Goal: Transaction & Acquisition: Purchase product/service

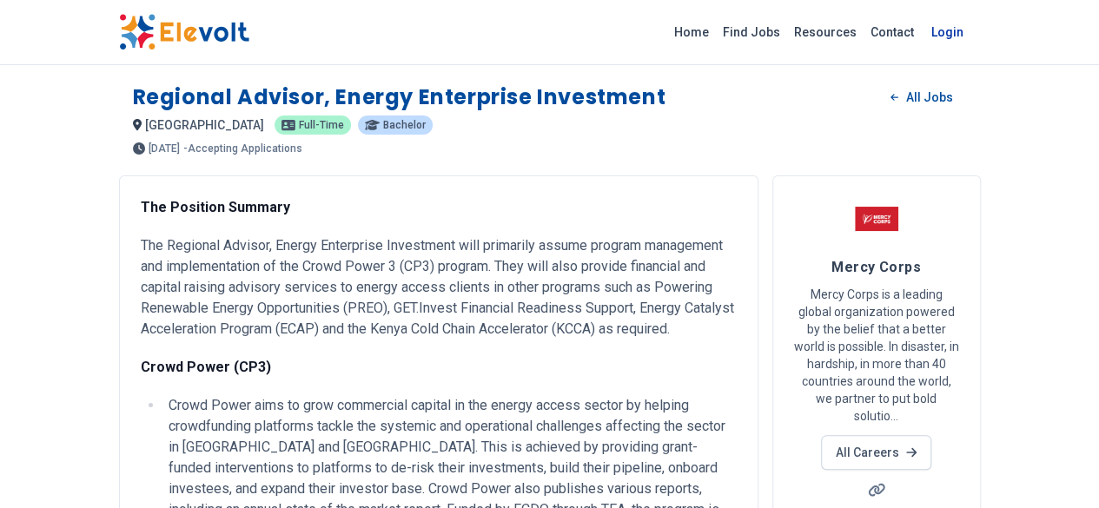
click at [974, 37] on link "Login" at bounding box center [947, 32] width 53 height 35
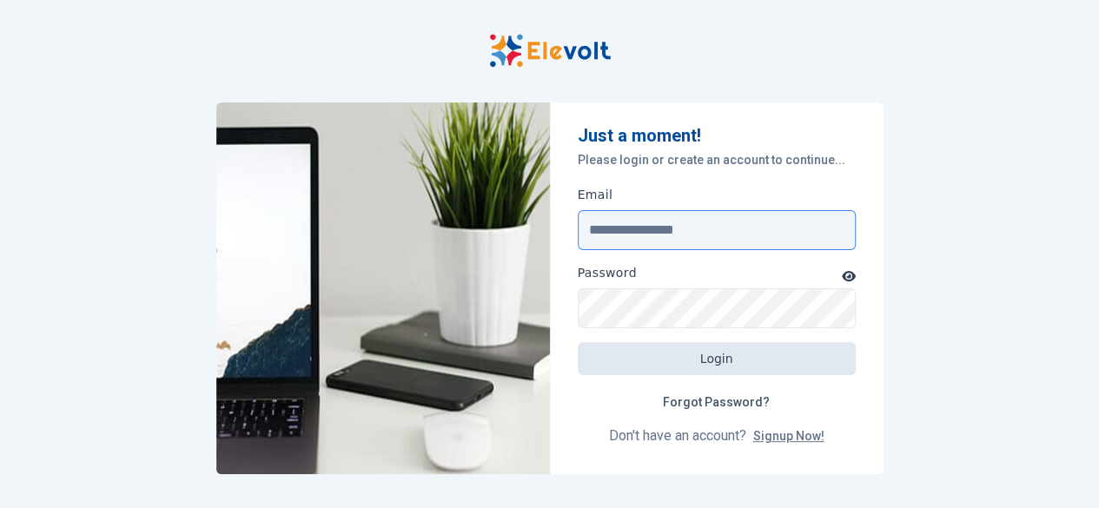
click at [665, 235] on input "Email" at bounding box center [717, 230] width 278 height 40
type input "**********"
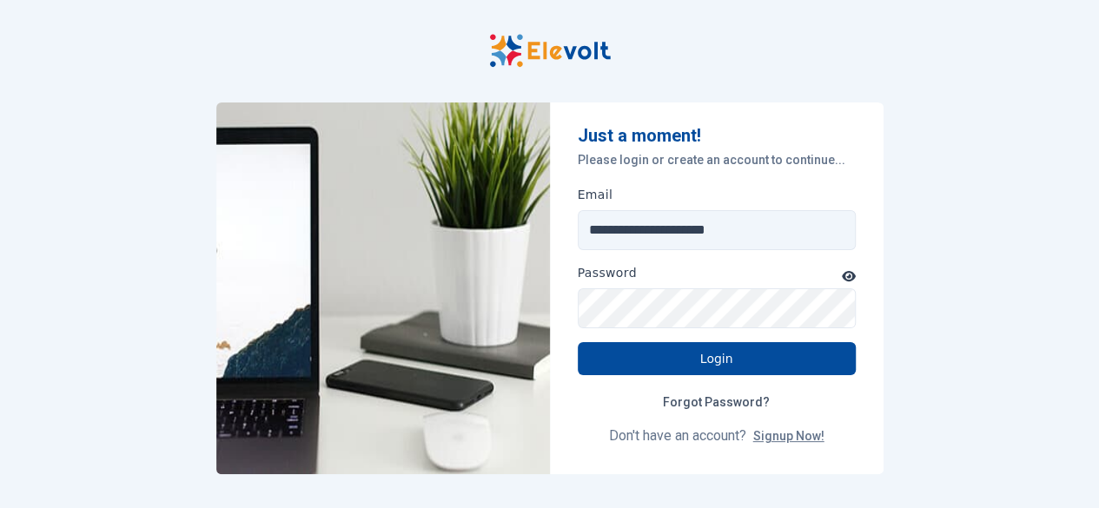
click at [845, 273] on icon "button" at bounding box center [849, 276] width 14 height 10
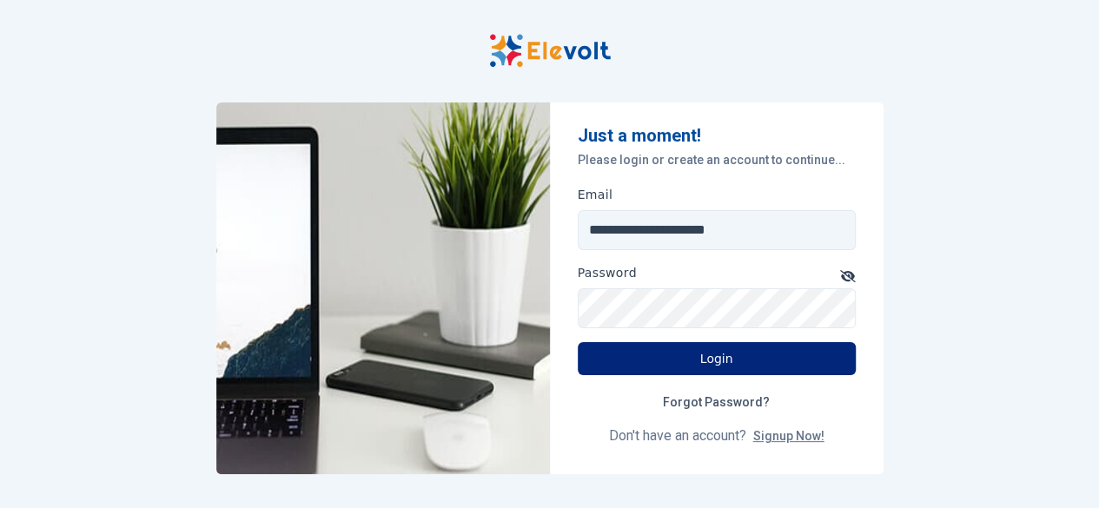
click at [696, 352] on button "Login" at bounding box center [717, 358] width 278 height 33
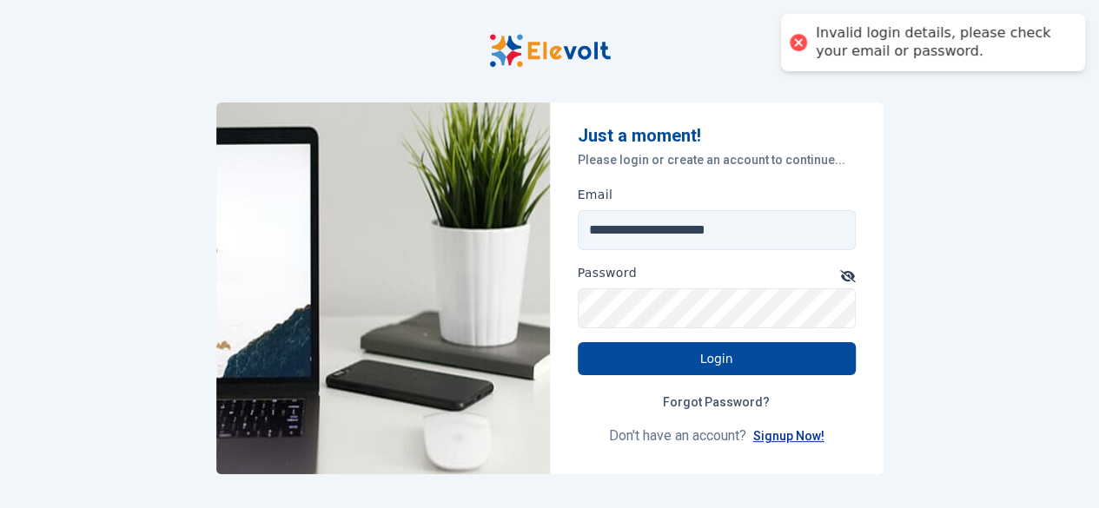
click at [801, 433] on link "Signup Now!" at bounding box center [788, 436] width 71 height 14
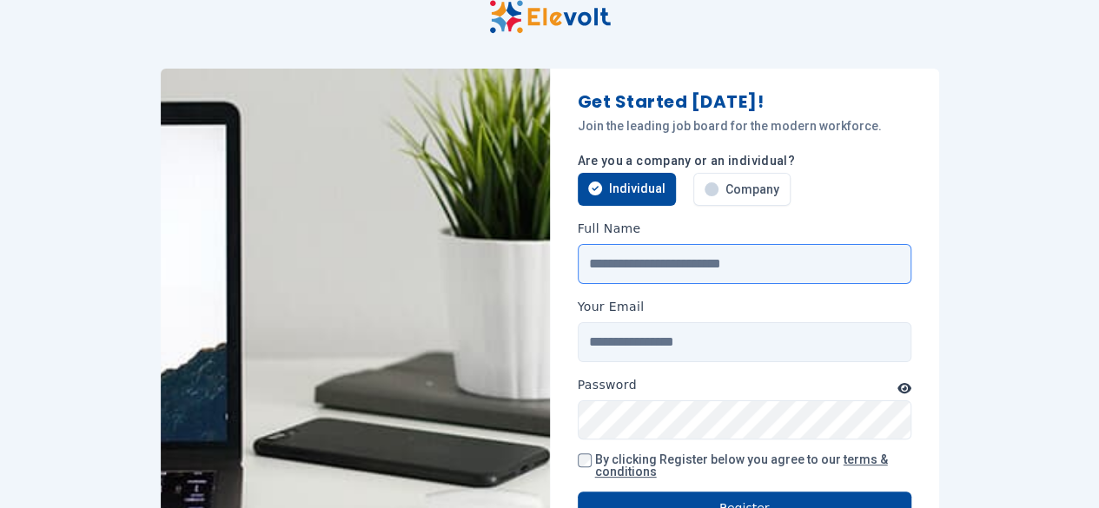
click at [694, 265] on input "Full Name" at bounding box center [745, 264] width 334 height 40
type input "**********"
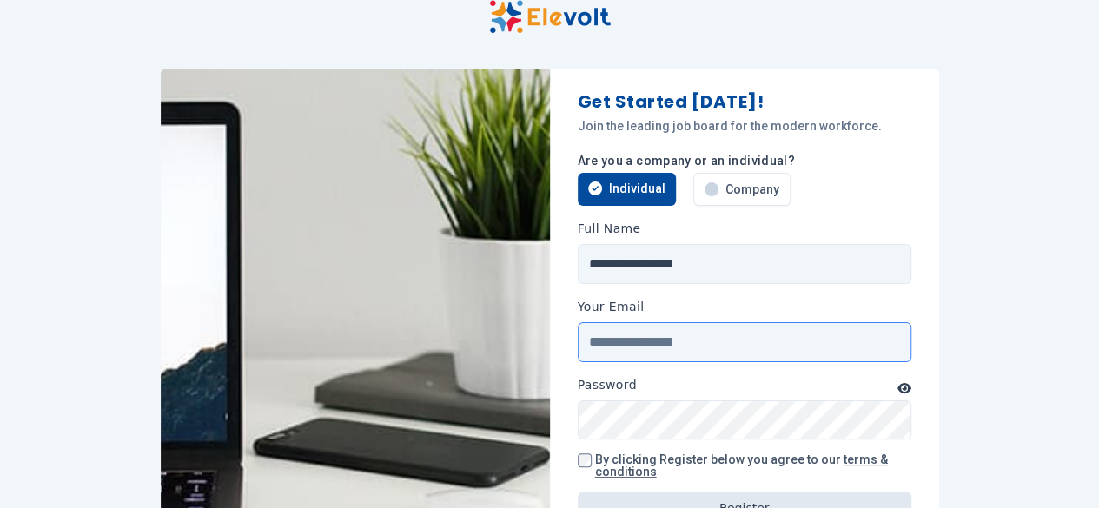
click at [679, 348] on input "Your Email" at bounding box center [745, 342] width 334 height 40
type input "**********"
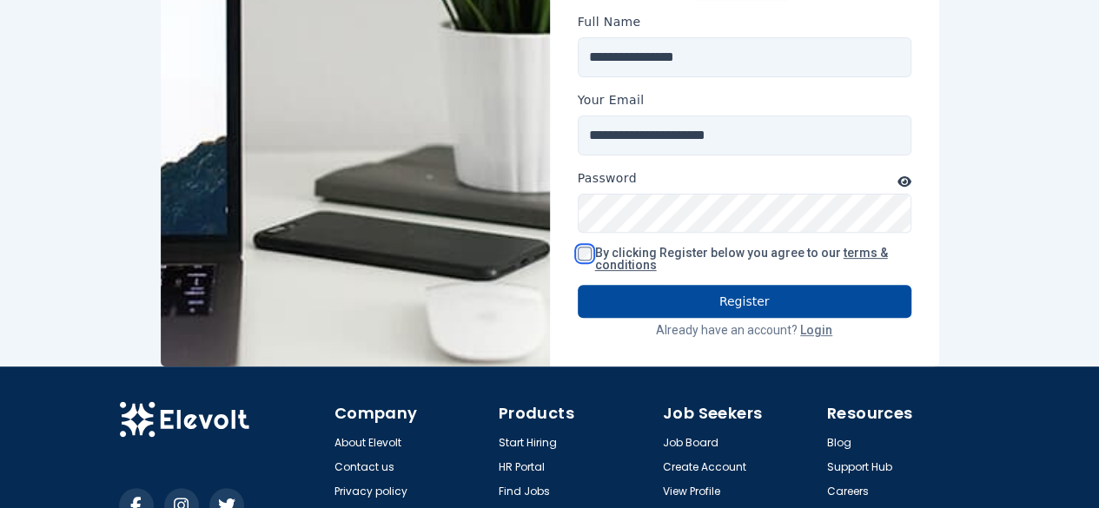
scroll to position [211, 0]
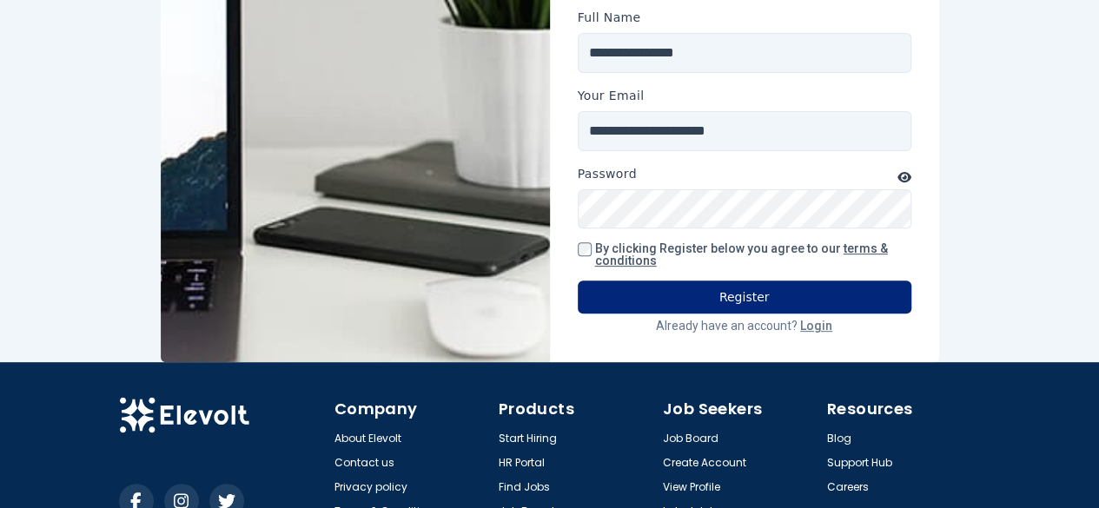
click at [744, 302] on button "Register" at bounding box center [745, 297] width 334 height 33
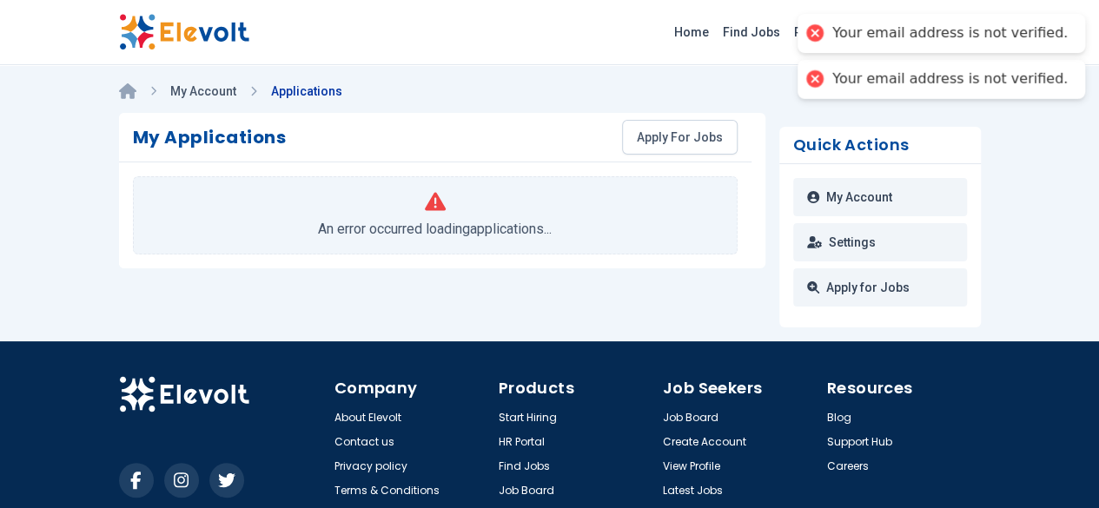
click at [827, 30] on div at bounding box center [815, 33] width 24 height 24
click at [827, 81] on div at bounding box center [815, 79] width 24 height 24
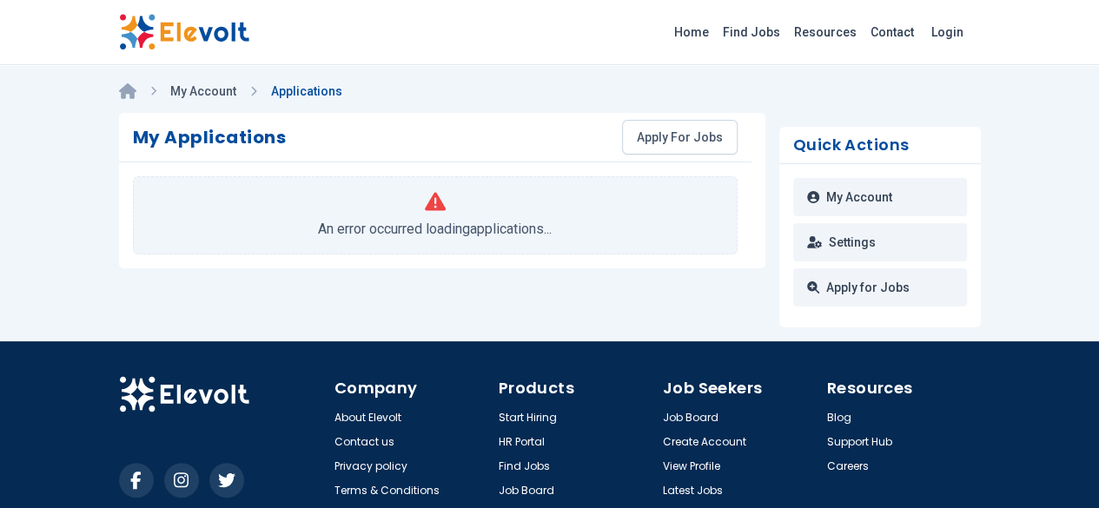
click at [271, 96] on link "Applications" at bounding box center [306, 91] width 71 height 14
click at [889, 197] on link "My Account" at bounding box center [880, 197] width 174 height 38
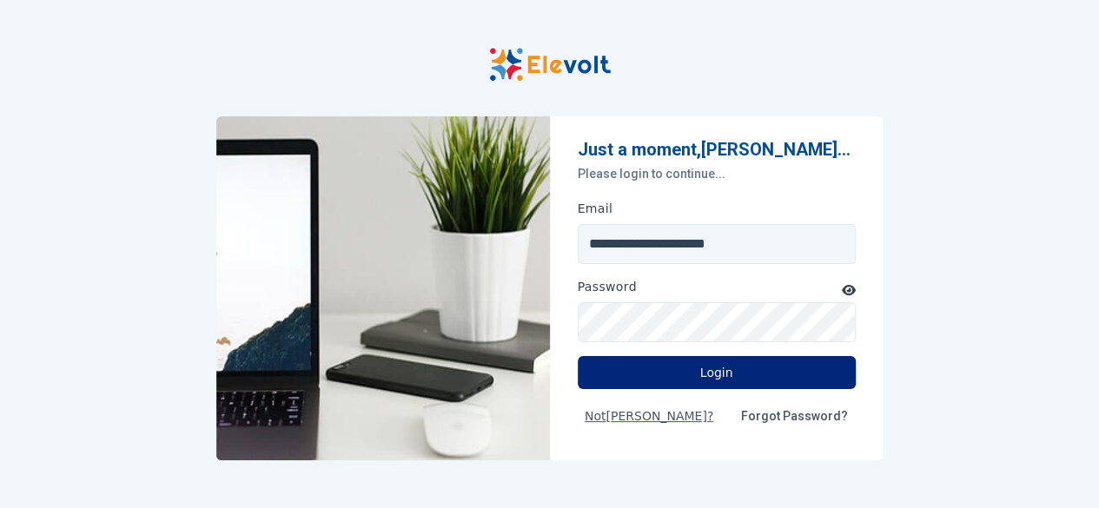
click at [716, 381] on button "Login" at bounding box center [717, 372] width 278 height 33
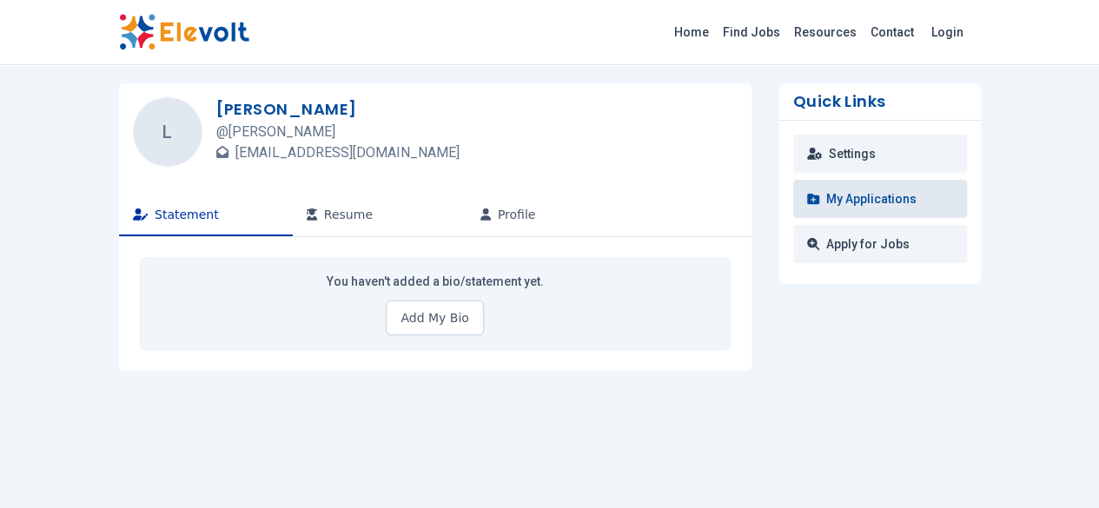
click at [931, 190] on link "My Applications" at bounding box center [880, 199] width 174 height 38
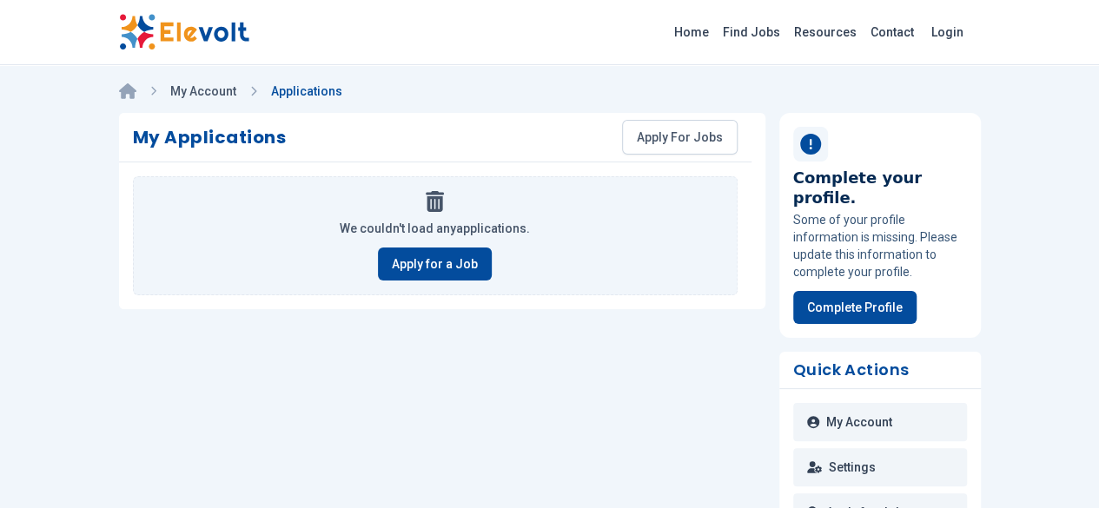
click at [271, 89] on link "Applications" at bounding box center [306, 91] width 71 height 14
click at [787, 25] on link "Find Jobs" at bounding box center [751, 32] width 71 height 28
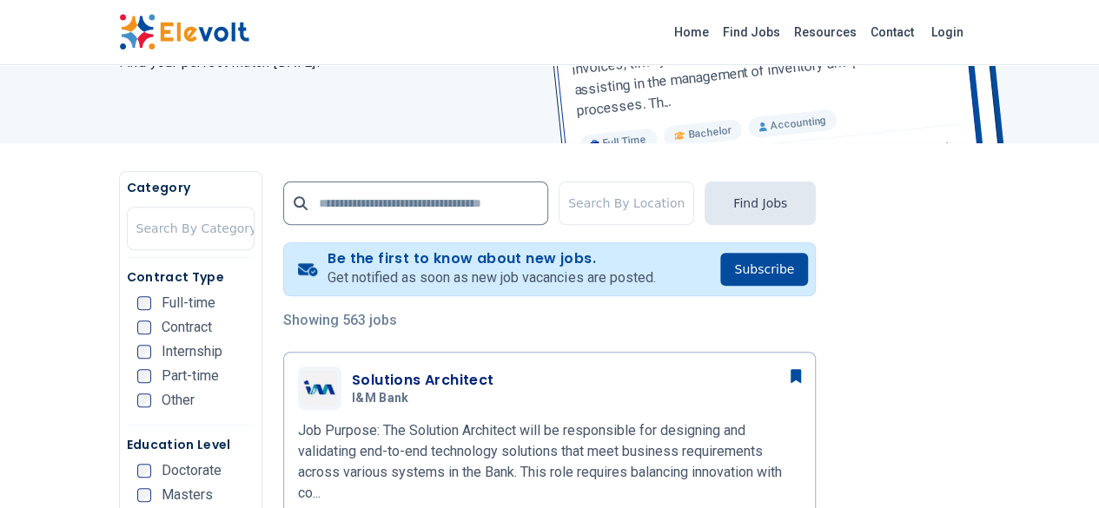
scroll to position [220, 0]
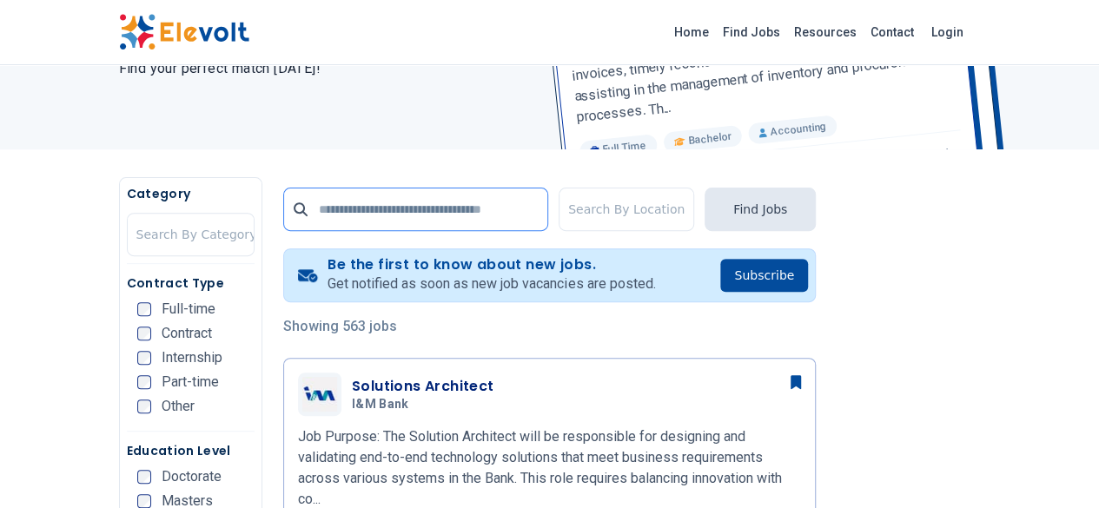
click at [362, 206] on input "text" at bounding box center [415, 209] width 265 height 43
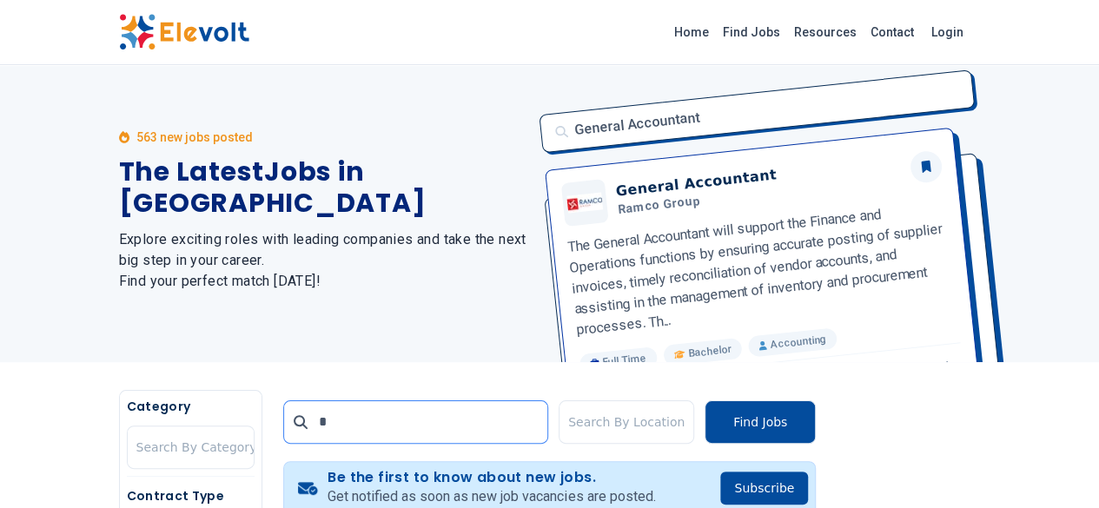
scroll to position [0, 0]
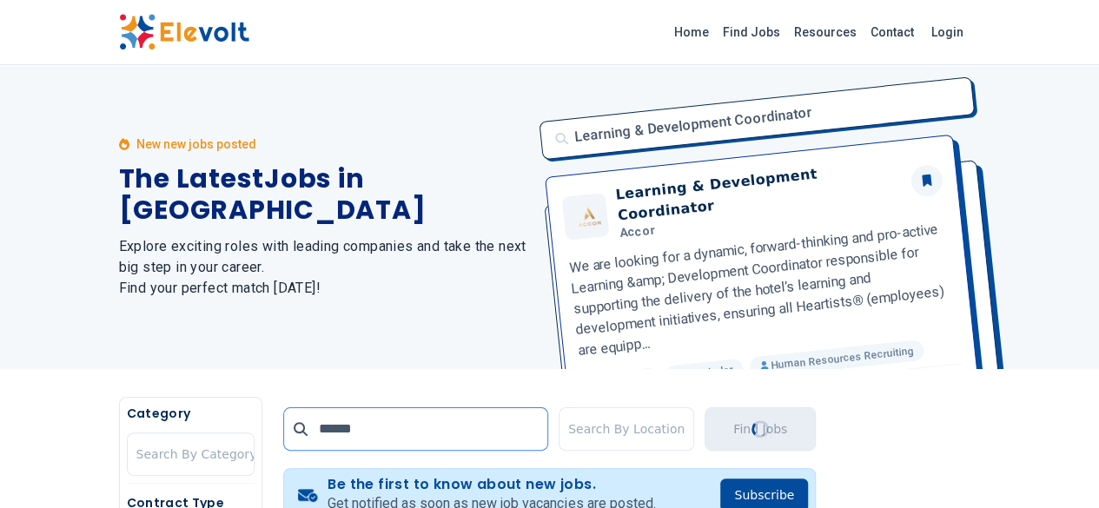
type input "******"
click at [816, 416] on button "Find Jobs" at bounding box center [759, 428] width 111 height 43
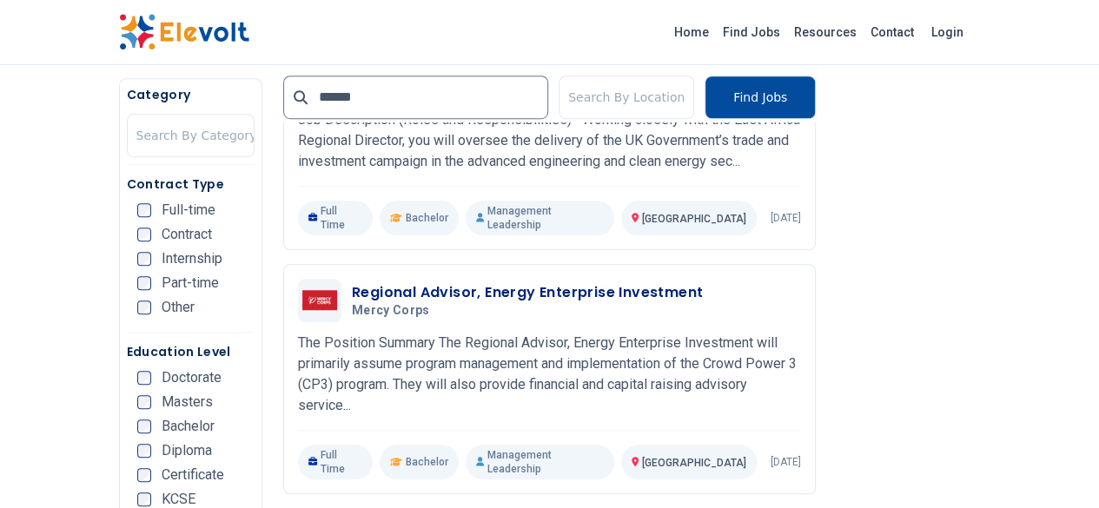
scroll to position [545, 0]
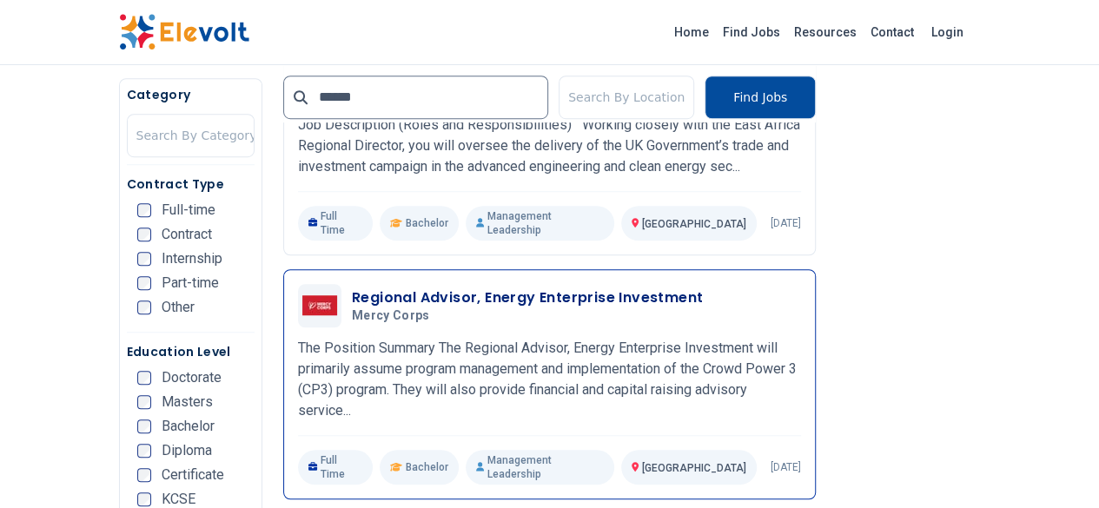
click at [506, 288] on h3 "Regional Advisor, Energy Enterprise Investment" at bounding box center [527, 298] width 351 height 21
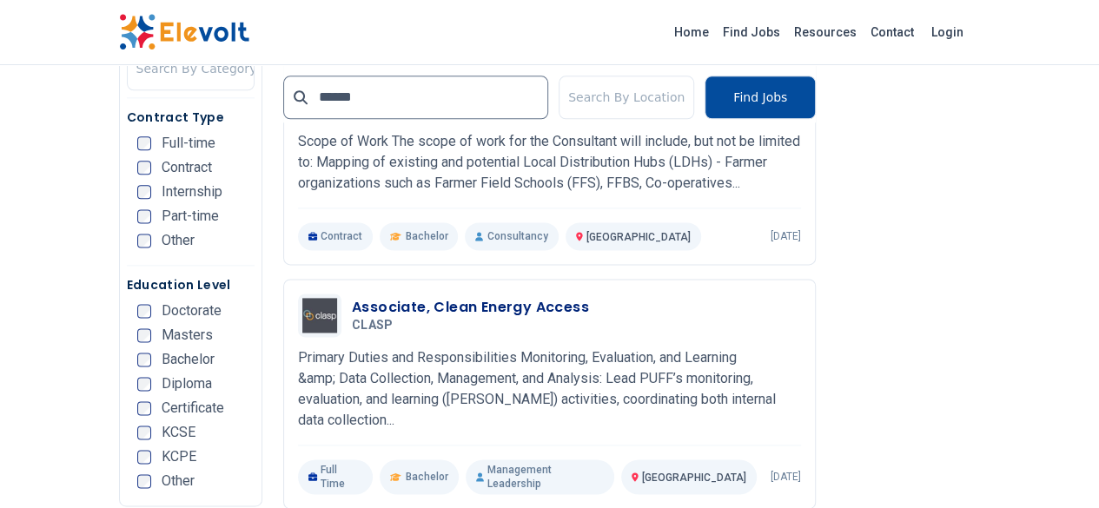
scroll to position [1018, 0]
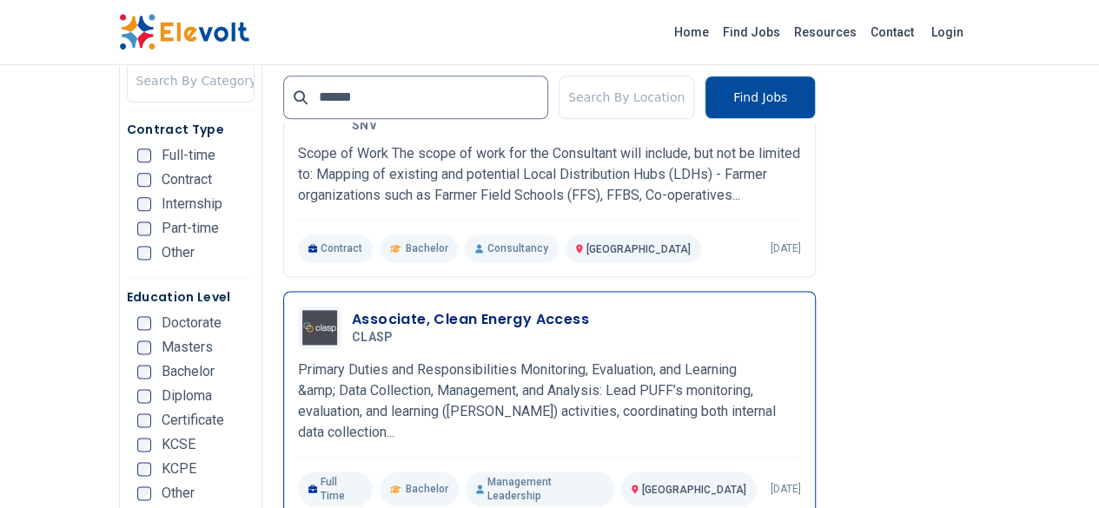
click at [441, 309] on h3 "Associate, Clean Energy Access" at bounding box center [470, 319] width 237 height 21
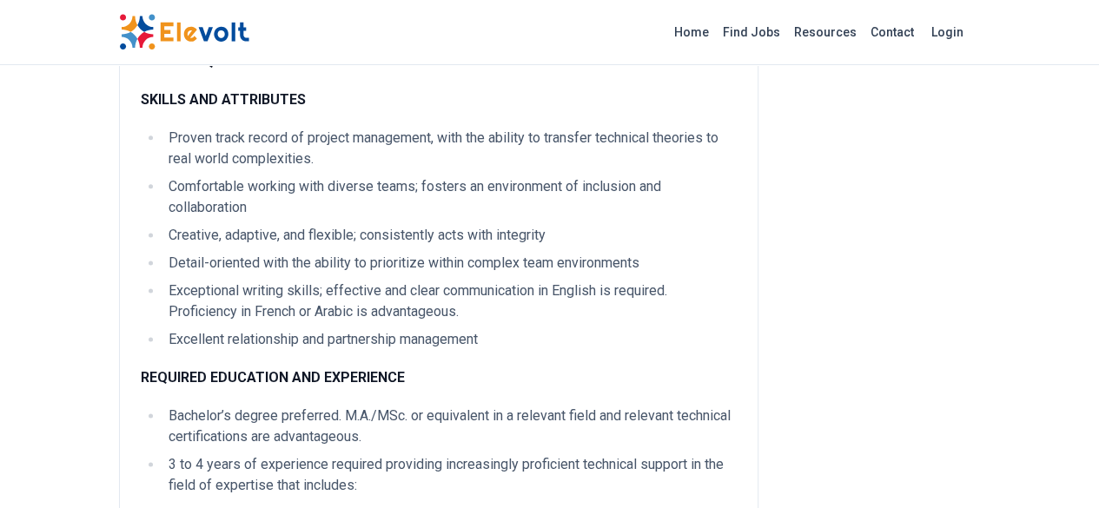
scroll to position [4282, 0]
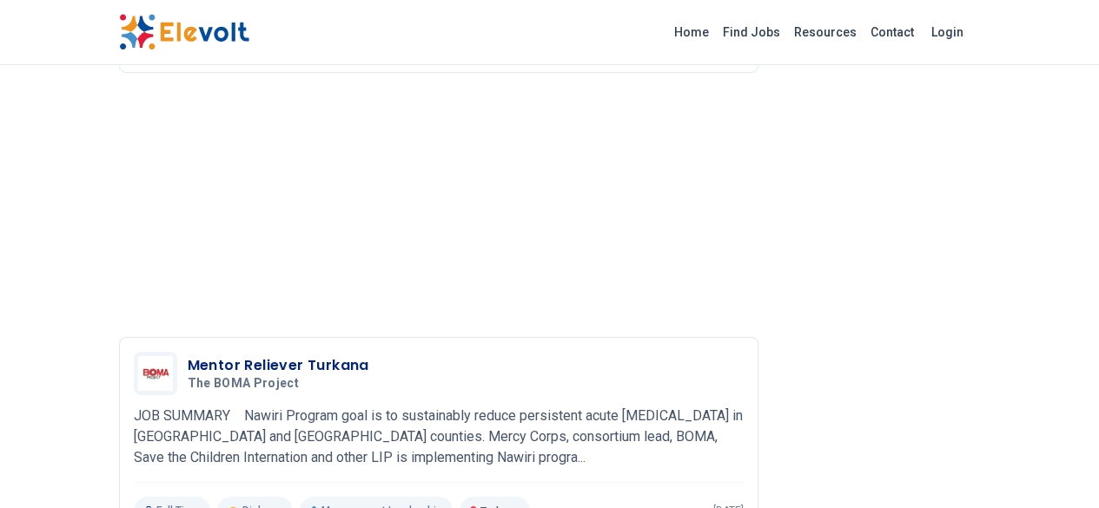
scroll to position [2841, 0]
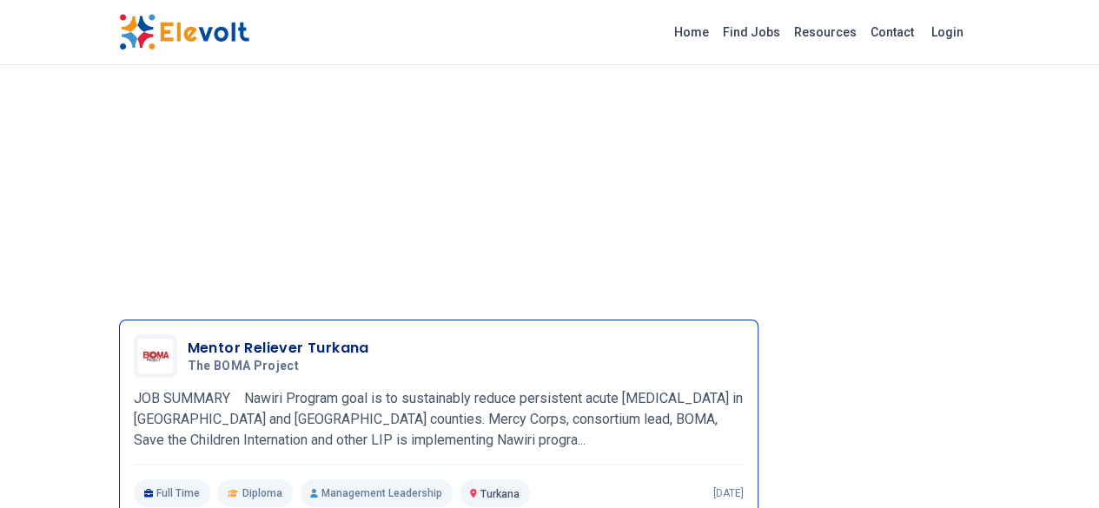
click at [264, 334] on div "Mentor Reliever Turkana The BOMA Project 10/09/2025 11/08/2025 Turkana KE JOB S…" at bounding box center [439, 420] width 610 height 173
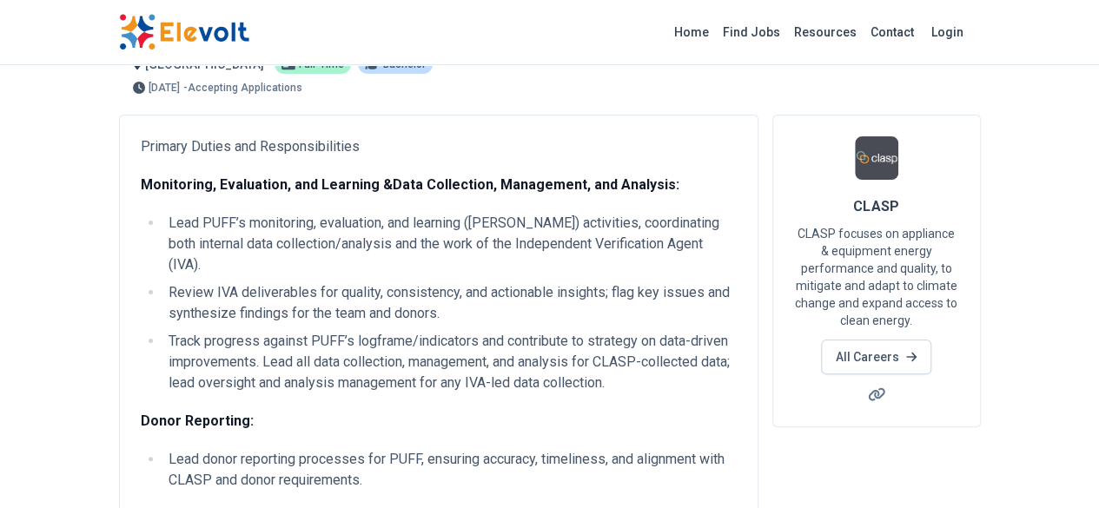
scroll to position [0, 0]
